Goal: Navigation & Orientation: Find specific page/section

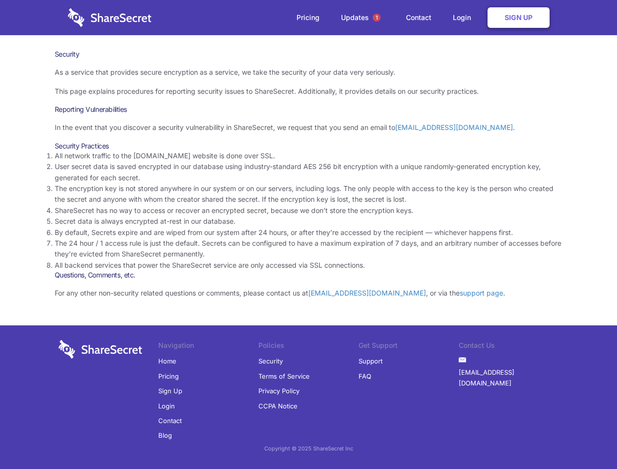
click at [308, 205] on li "The encryption key is not stored anywhere in our system or on our servers, incl…" at bounding box center [309, 194] width 508 height 22
click at [373, 22] on span "1" at bounding box center [377, 18] width 8 height 8
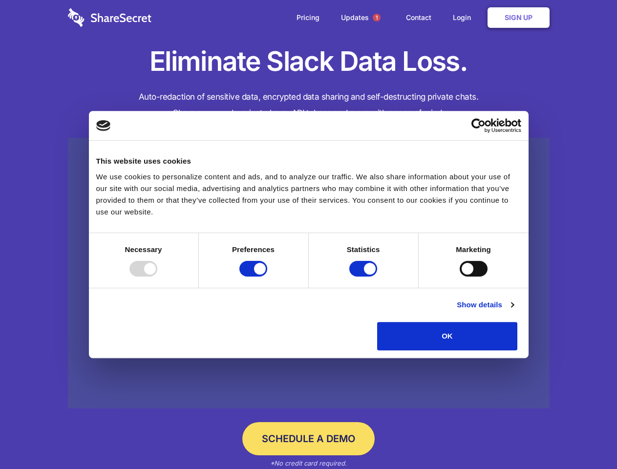
click at [157, 277] on div at bounding box center [143, 269] width 28 height 16
click at [267, 277] on input "Preferences" at bounding box center [253, 269] width 28 height 16
checkbox input "false"
click at [365, 277] on input "Statistics" at bounding box center [363, 269] width 28 height 16
checkbox input "false"
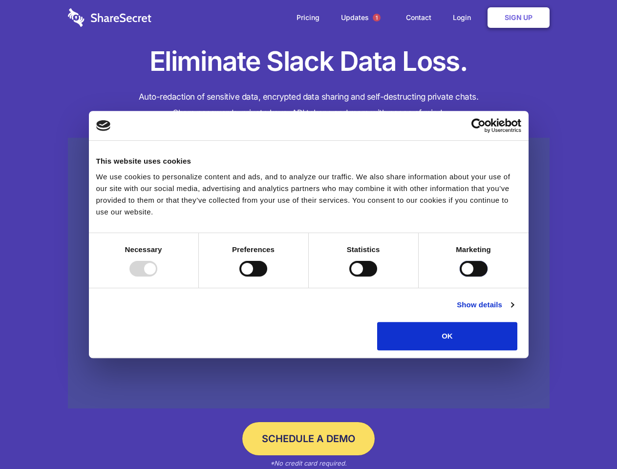
click at [460, 277] on input "Marketing" at bounding box center [474, 269] width 28 height 16
checkbox input "true"
click at [514, 311] on link "Show details" at bounding box center [485, 305] width 57 height 12
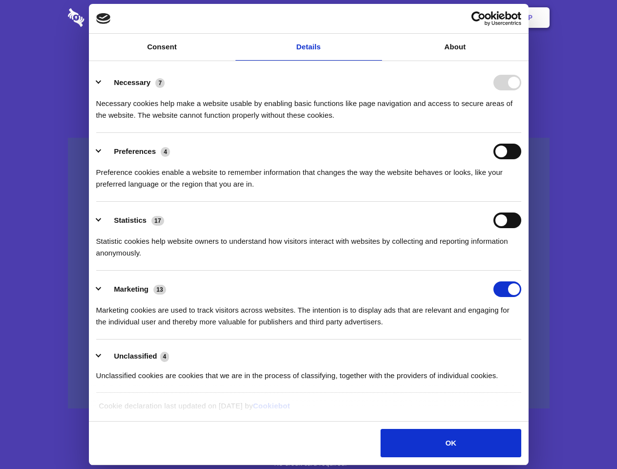
click at [521, 133] on li "Necessary 7 Necessary cookies help make a website usable by enabling basic func…" at bounding box center [308, 98] width 425 height 69
click at [376, 18] on span "1" at bounding box center [377, 18] width 8 height 8
